Goal: Task Accomplishment & Management: Use online tool/utility

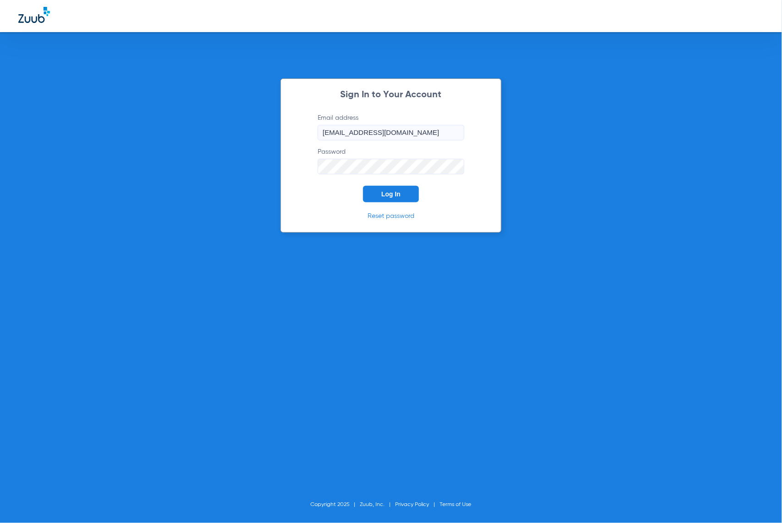
click at [384, 195] on span "Log In" at bounding box center [390, 193] width 19 height 7
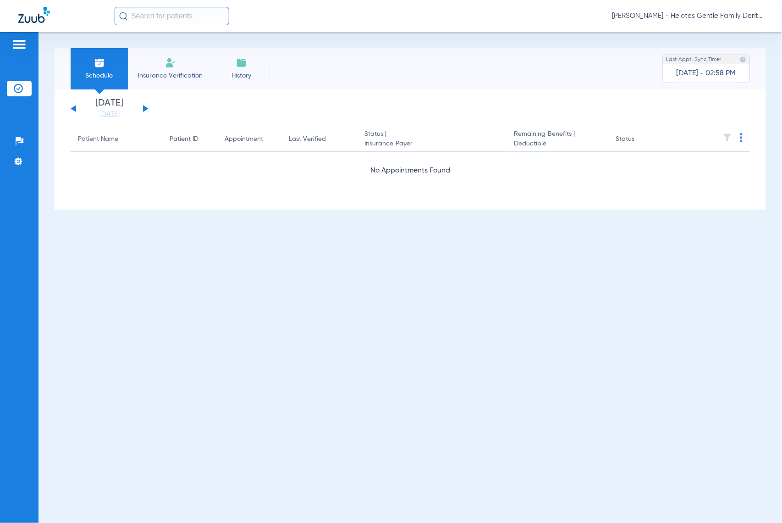
click at [105, 119] on div "[DATE] [DATE] [DATE] [DATE] [DATE] [DATE] [DATE] [DATE] [DATE] [DATE] [DATE] [D…" at bounding box center [410, 149] width 711 height 120
click at [105, 116] on link "[DATE]" at bounding box center [109, 114] width 55 height 9
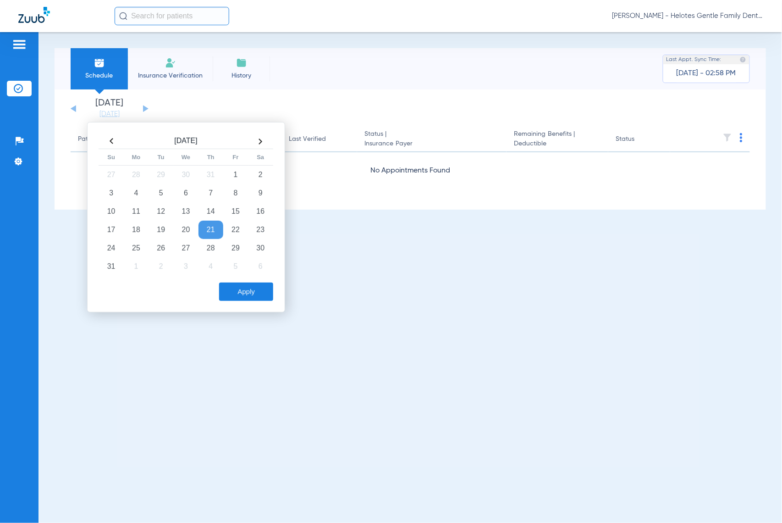
click at [264, 145] on th at bounding box center [260, 141] width 25 height 15
click at [204, 176] on td "4" at bounding box center [210, 174] width 25 height 18
click at [242, 294] on button "Apply" at bounding box center [246, 291] width 54 height 18
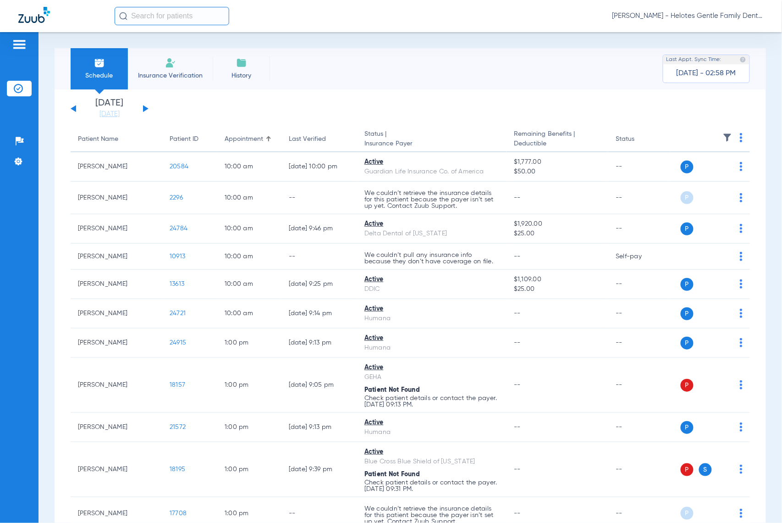
click at [734, 142] on th at bounding box center [710, 140] width 80 height 26
click at [730, 138] on th at bounding box center [710, 140] width 80 height 26
click at [740, 138] on img at bounding box center [741, 137] width 3 height 9
click at [679, 178] on button "Verify All" at bounding box center [698, 174] width 72 height 18
